Goal: Find specific page/section

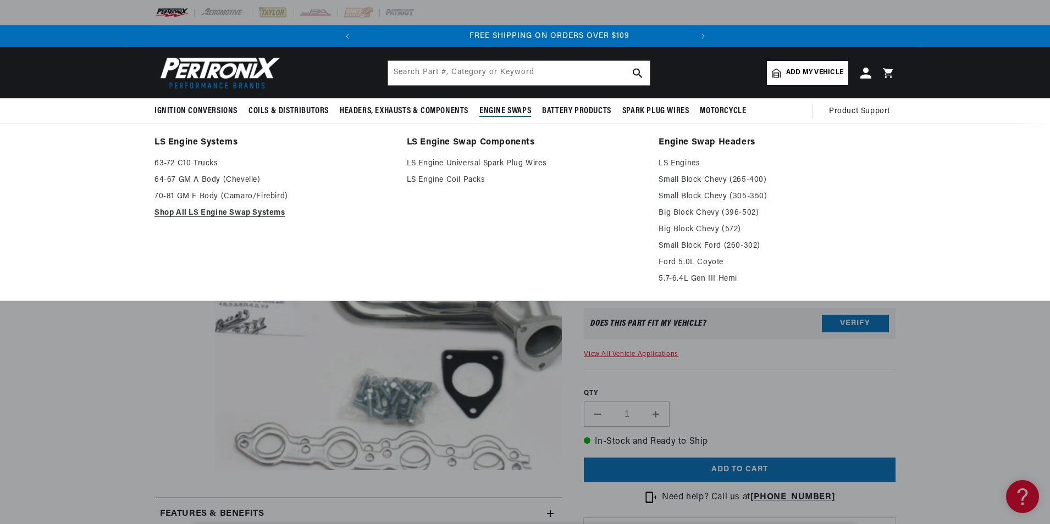
scroll to position [0, 333]
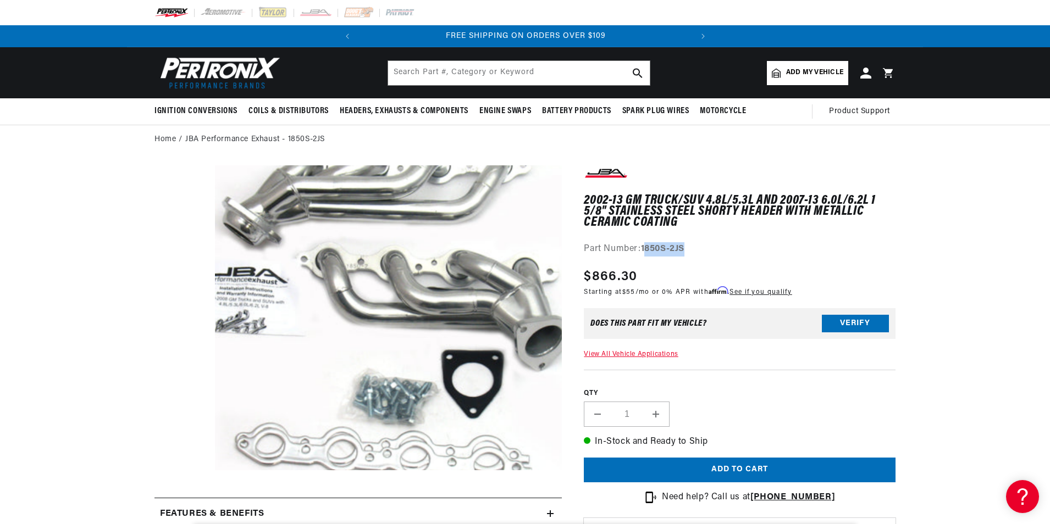
drag, startPoint x: 691, startPoint y: 244, endPoint x: 647, endPoint y: 254, distance: 45.1
click at [647, 254] on div "Part Number: 1850S-2JS" at bounding box center [740, 249] width 312 height 14
copy strong "850S-2JS"
click at [424, 74] on input "text" at bounding box center [519, 73] width 262 height 24
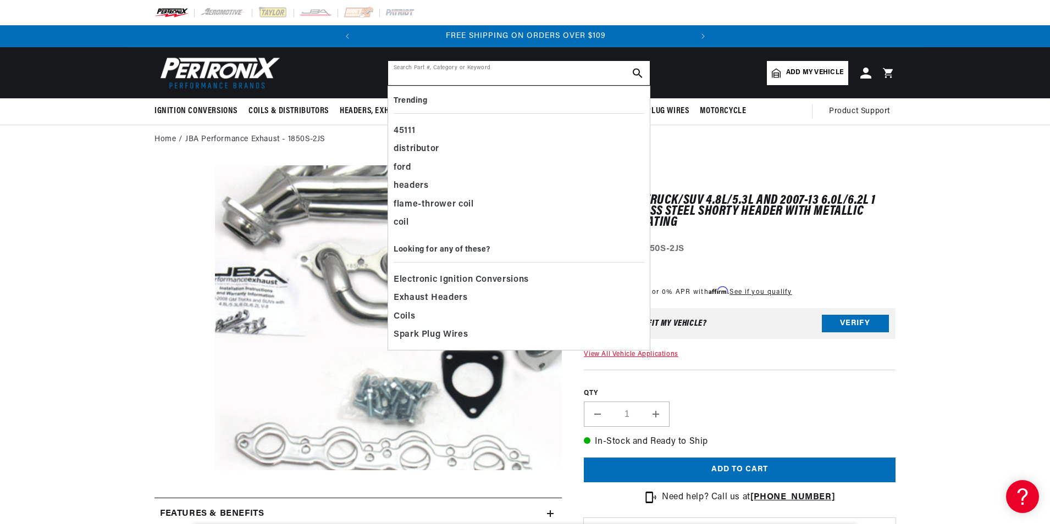
paste input "850S-2JS"
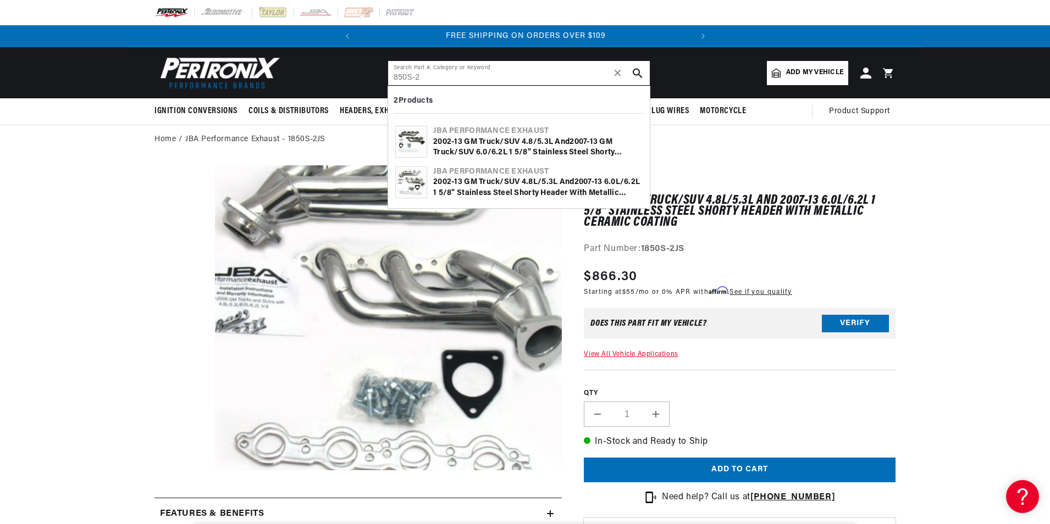
type input "850S-2"
